Goal: Task Accomplishment & Management: Complete application form

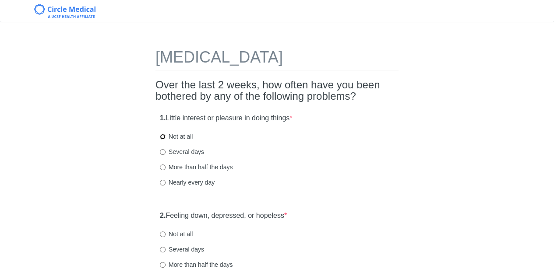
click at [161, 136] on input "Not at all" at bounding box center [163, 137] width 6 height 6
radio input "true"
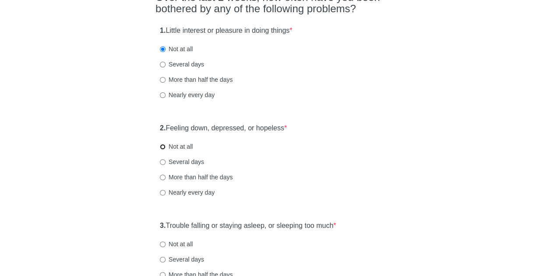
click at [162, 145] on input "Not at all" at bounding box center [163, 147] width 6 height 6
radio input "true"
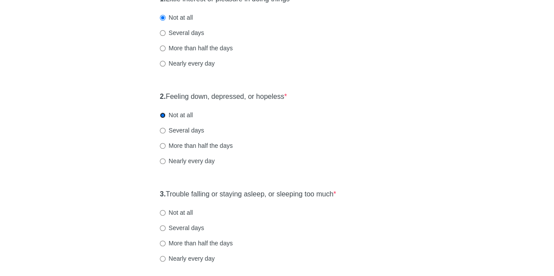
scroll to position [131, 0]
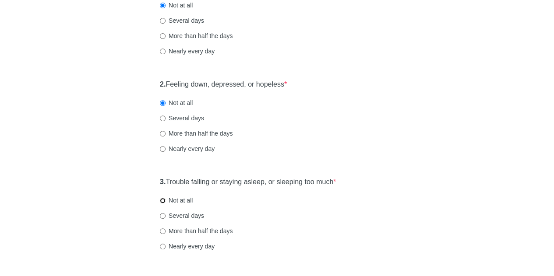
click at [164, 201] on input "Not at all" at bounding box center [163, 201] width 6 height 6
radio input "true"
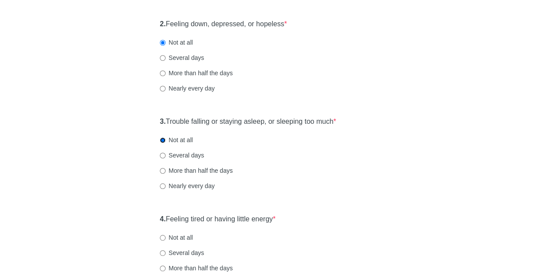
scroll to position [219, 0]
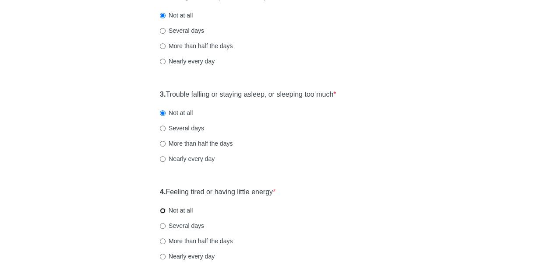
click at [164, 210] on input "Not at all" at bounding box center [163, 211] width 6 height 6
radio input "true"
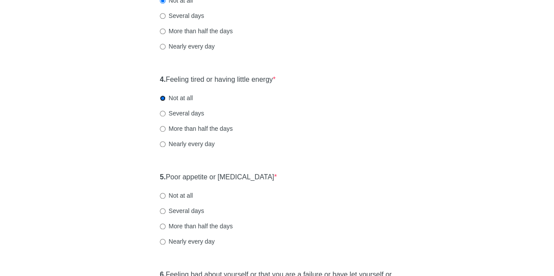
scroll to position [350, 0]
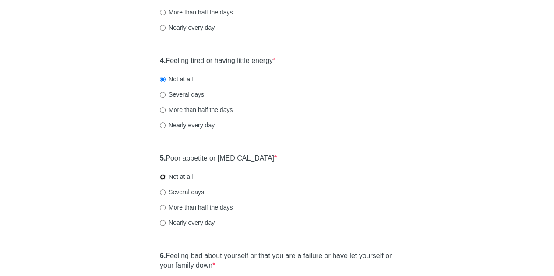
click at [164, 177] on input "Not at all" at bounding box center [163, 177] width 6 height 6
radio input "true"
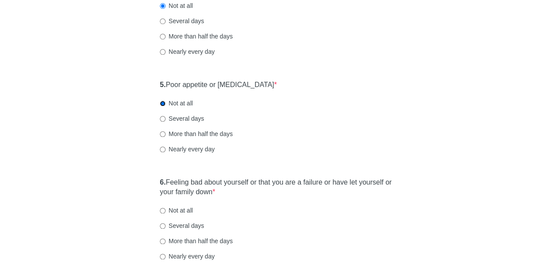
scroll to position [438, 0]
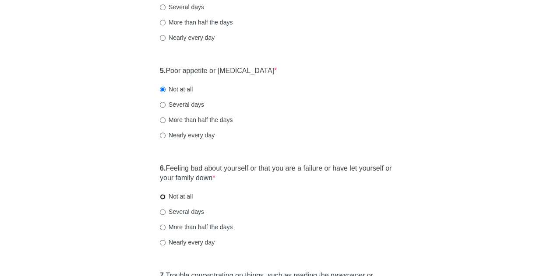
click at [163, 197] on input "Not at all" at bounding box center [163, 197] width 6 height 6
radio input "true"
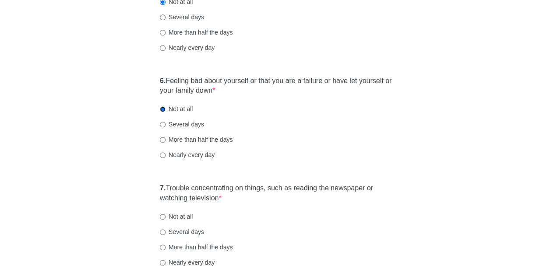
scroll to position [569, 0]
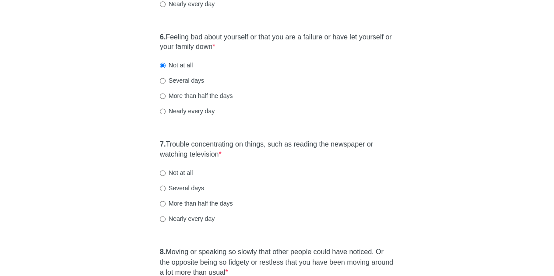
click at [166, 174] on label "Not at all" at bounding box center [176, 173] width 33 height 9
click at [166, 174] on input "Not at all" at bounding box center [163, 173] width 6 height 6
radio input "true"
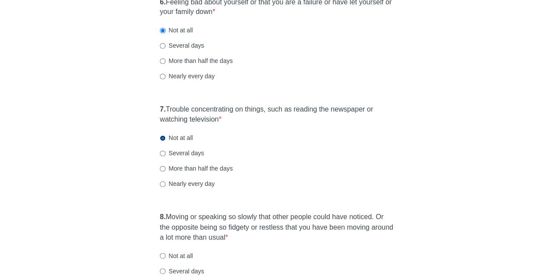
scroll to position [657, 0]
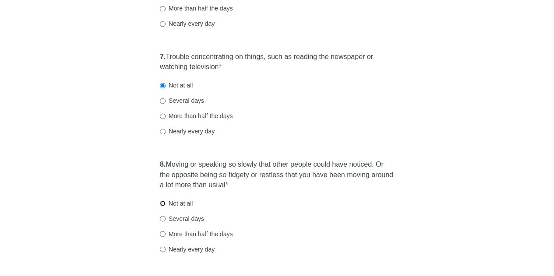
click at [163, 203] on input "Not at all" at bounding box center [163, 204] width 6 height 6
radio input "true"
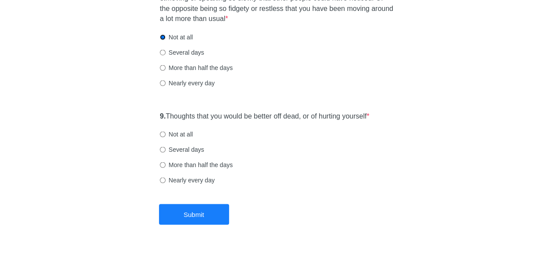
scroll to position [824, 0]
click at [161, 134] on input "Not at all" at bounding box center [163, 134] width 6 height 6
radio input "true"
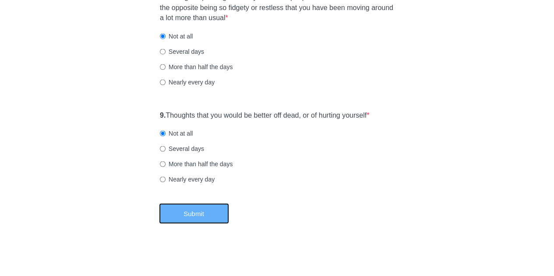
click at [199, 212] on button "Submit" at bounding box center [194, 213] width 70 height 21
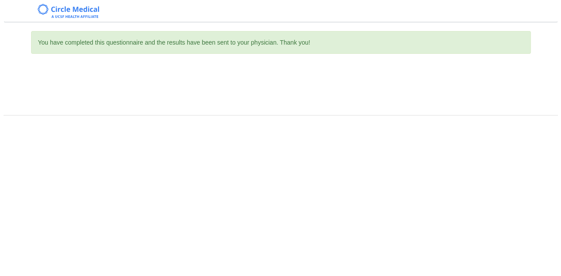
scroll to position [0, 0]
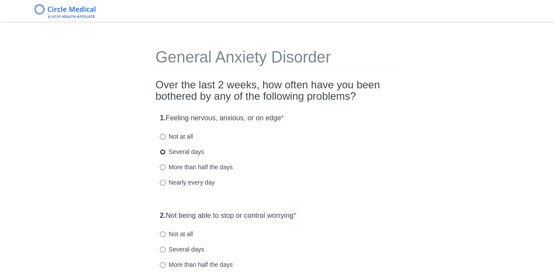
click at [162, 153] on input "Several days" at bounding box center [163, 152] width 6 height 6
radio input "true"
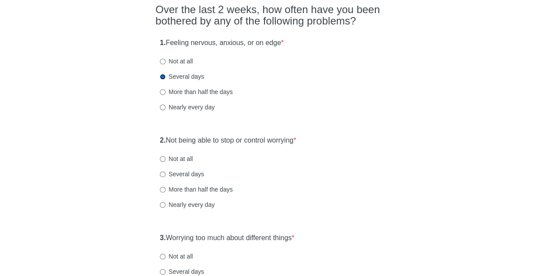
scroll to position [88, 0]
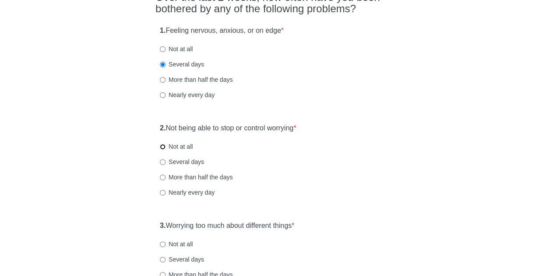
click at [162, 148] on input "Not at all" at bounding box center [163, 147] width 6 height 6
radio input "true"
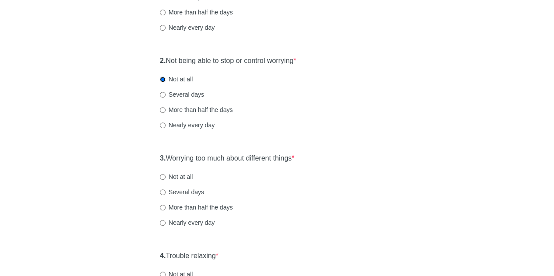
scroll to position [175, 0]
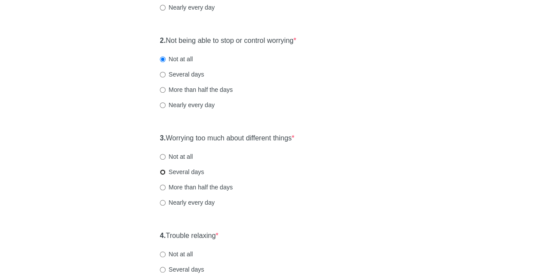
click at [162, 173] on input "Several days" at bounding box center [163, 173] width 6 height 6
radio input "true"
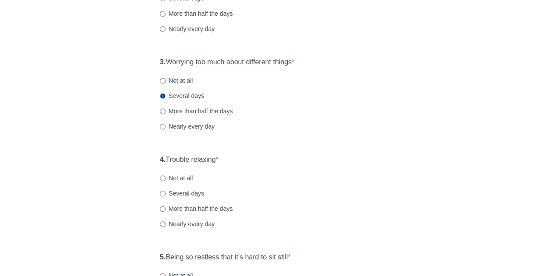
scroll to position [263, 0]
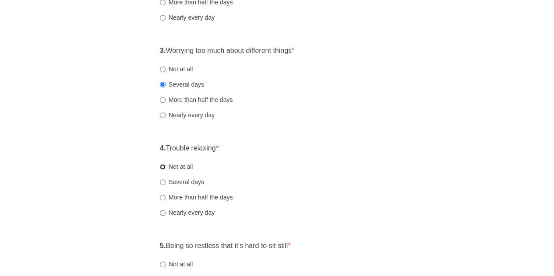
click at [164, 167] on input "Not at all" at bounding box center [163, 167] width 6 height 6
radio input "true"
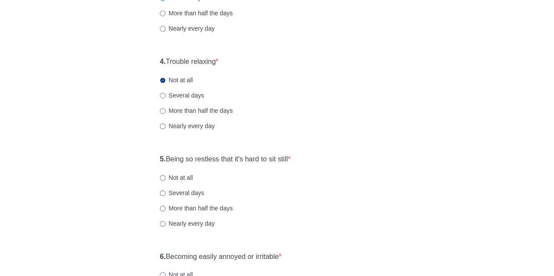
scroll to position [350, 0]
click at [166, 177] on label "Not at all" at bounding box center [176, 177] width 33 height 9
click at [166, 177] on input "Not at all" at bounding box center [163, 177] width 6 height 6
radio input "true"
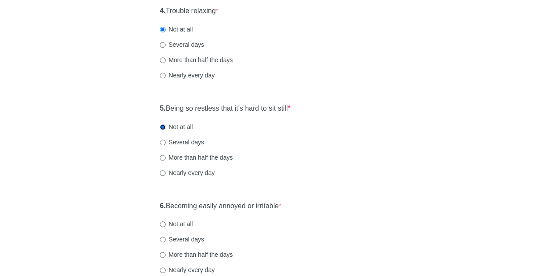
scroll to position [438, 0]
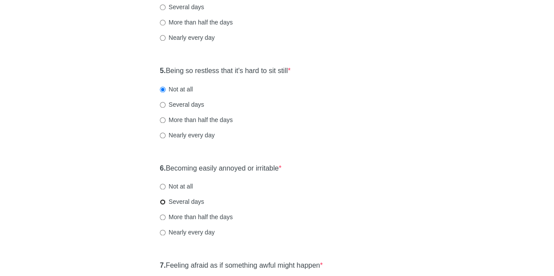
click at [164, 202] on input "Several days" at bounding box center [163, 202] width 6 height 6
radio input "true"
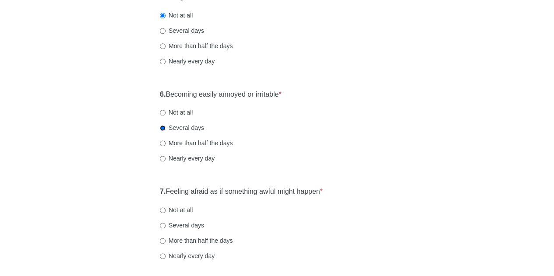
scroll to position [526, 0]
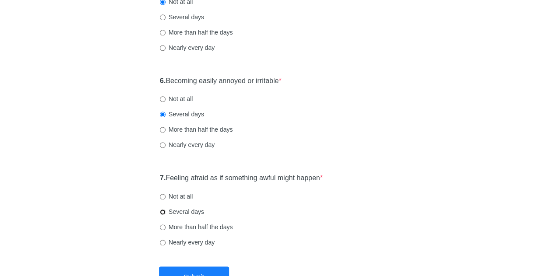
click at [161, 213] on input "Several days" at bounding box center [163, 212] width 6 height 6
radio input "true"
click at [162, 198] on input "Not at all" at bounding box center [163, 197] width 6 height 6
radio input "true"
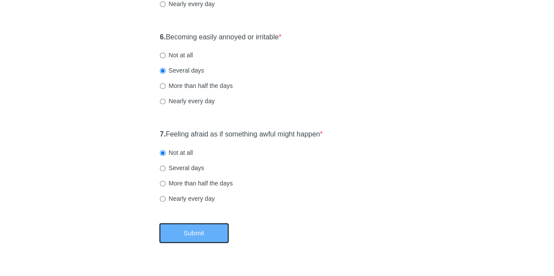
click at [193, 234] on button "Submit" at bounding box center [194, 233] width 70 height 21
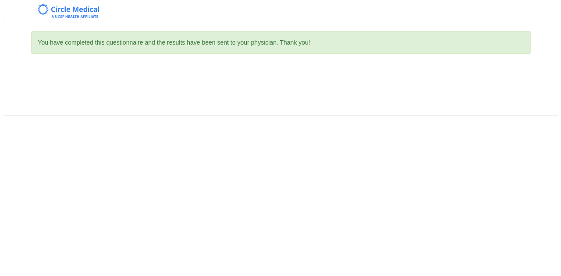
scroll to position [0, 0]
